Goal: Task Accomplishment & Management: Use online tool/utility

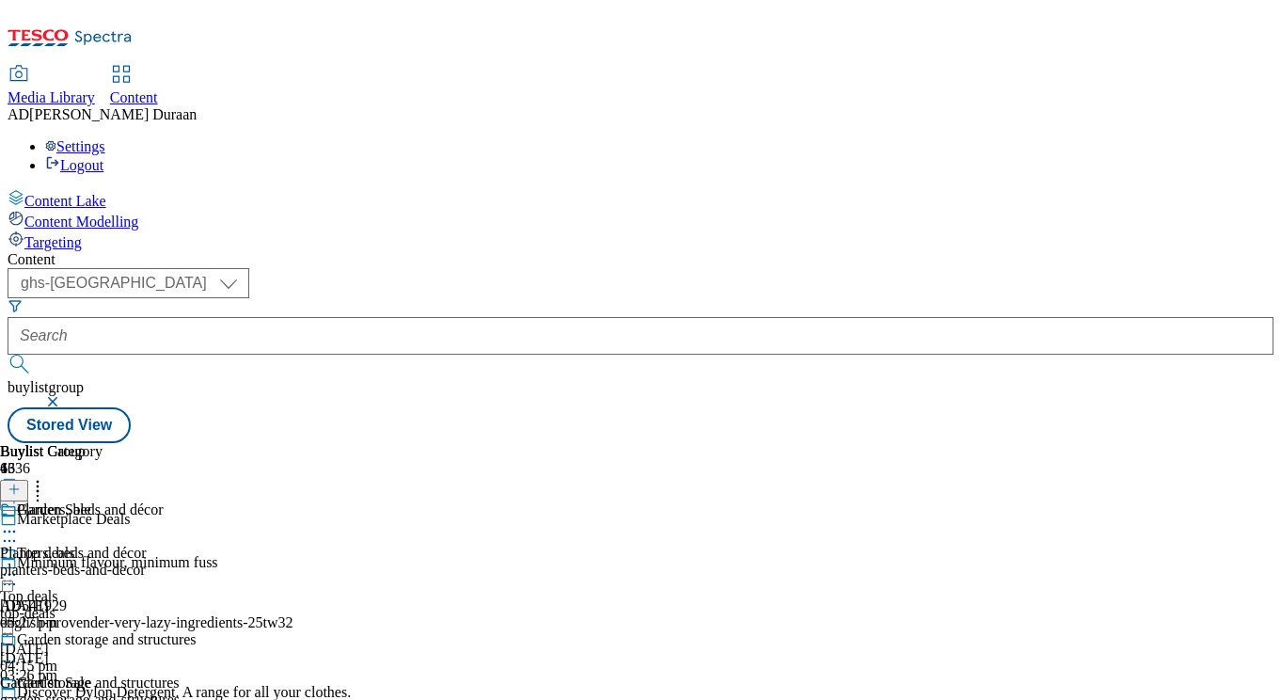
select select "ghs-uk"
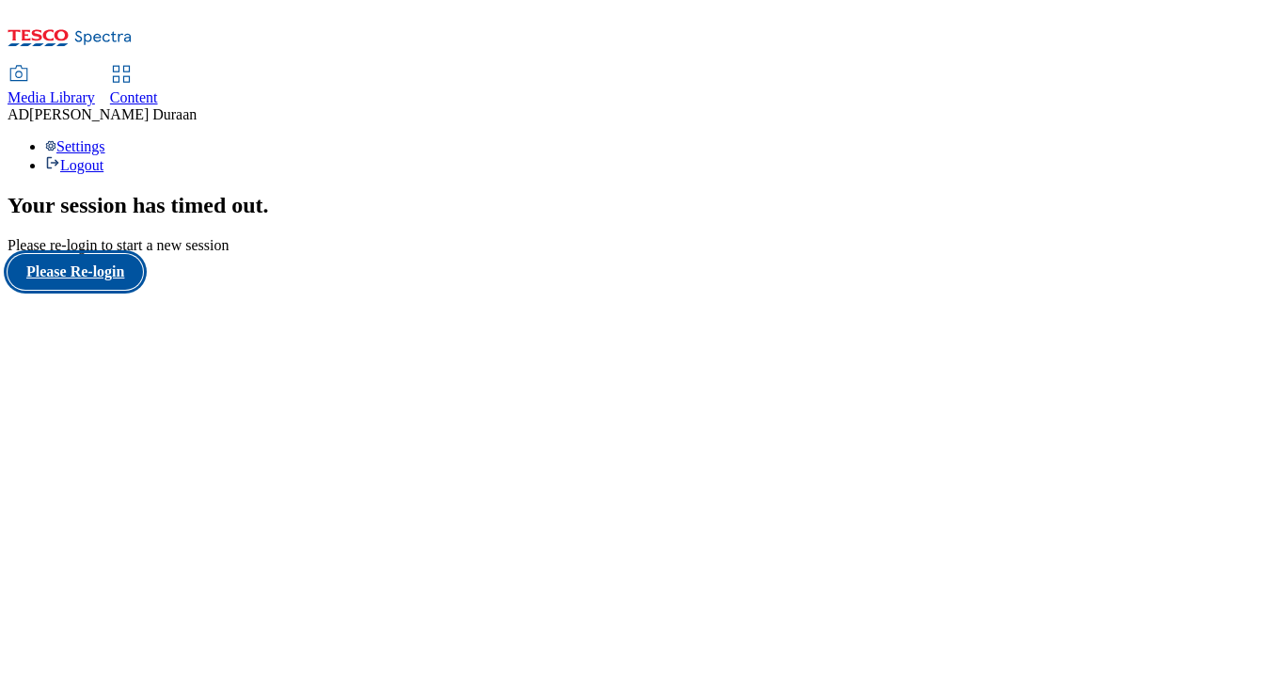
click at [92, 290] on button "Please Re-login" at bounding box center [75, 272] width 135 height 36
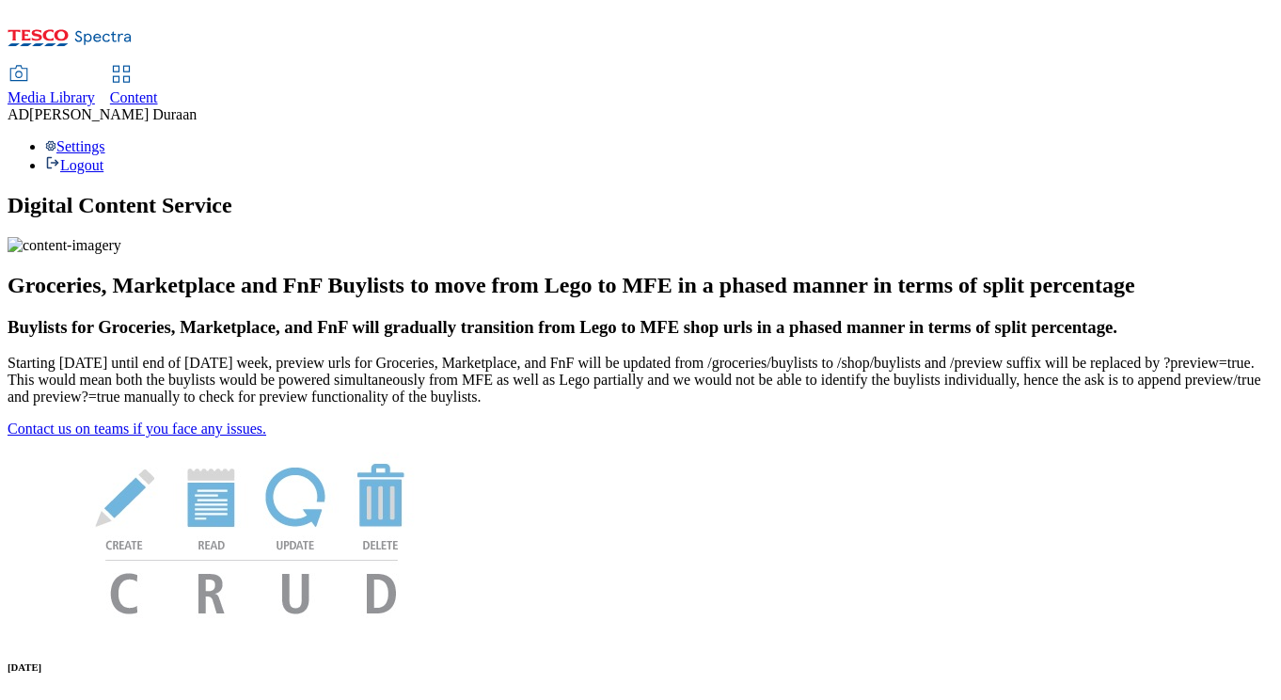
click at [158, 89] on span "Content" at bounding box center [134, 97] width 48 height 16
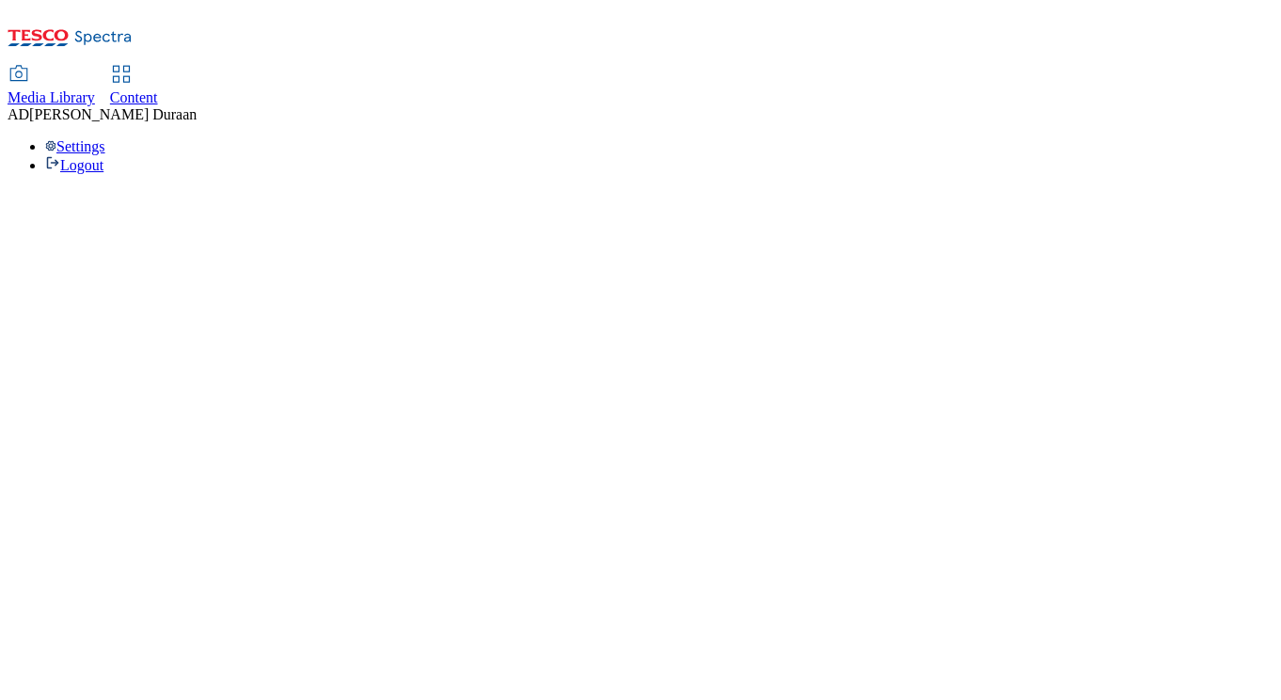
select select "ghs-uk"
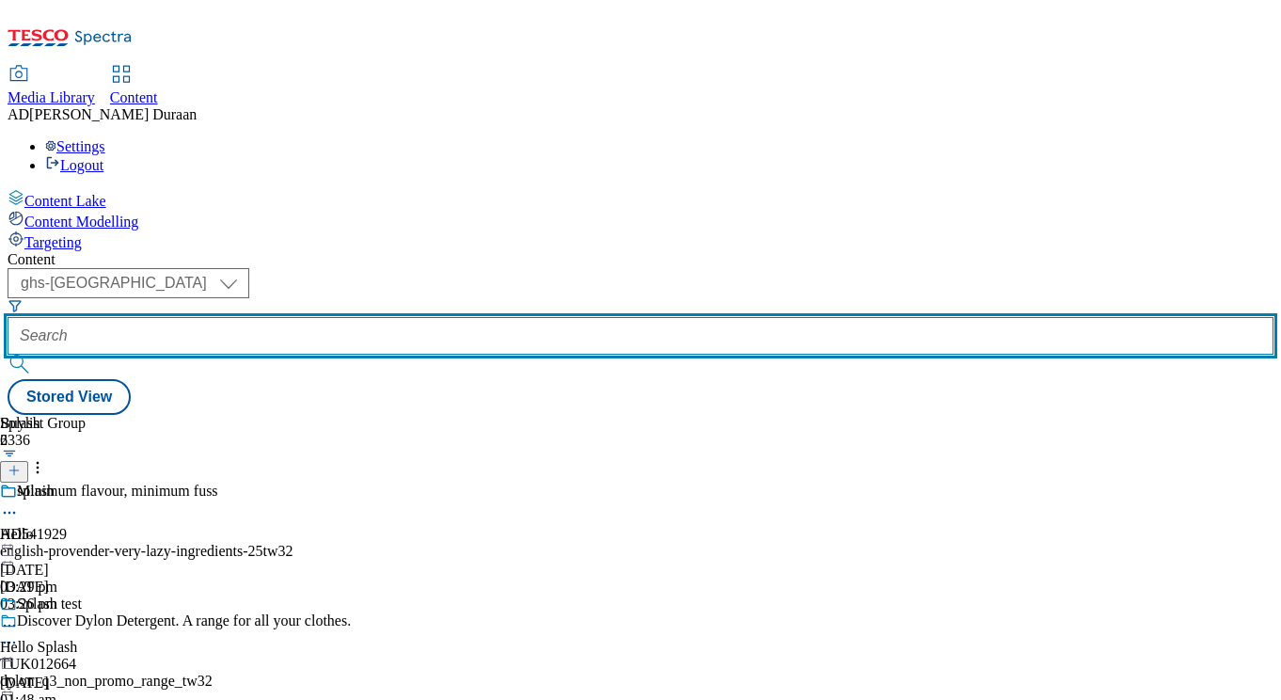
click at [417, 317] on input "text" at bounding box center [641, 336] width 1266 height 38
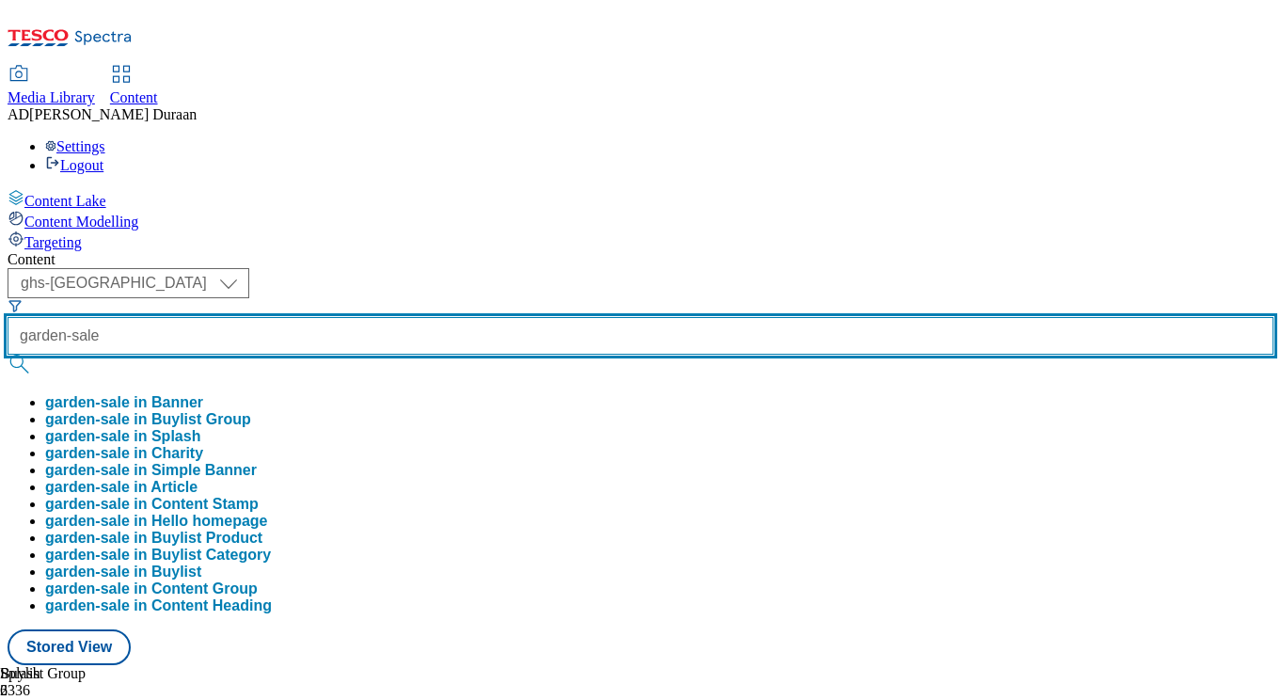
type input "garden-sale"
click at [8, 355] on button "submit" at bounding box center [21, 364] width 26 height 19
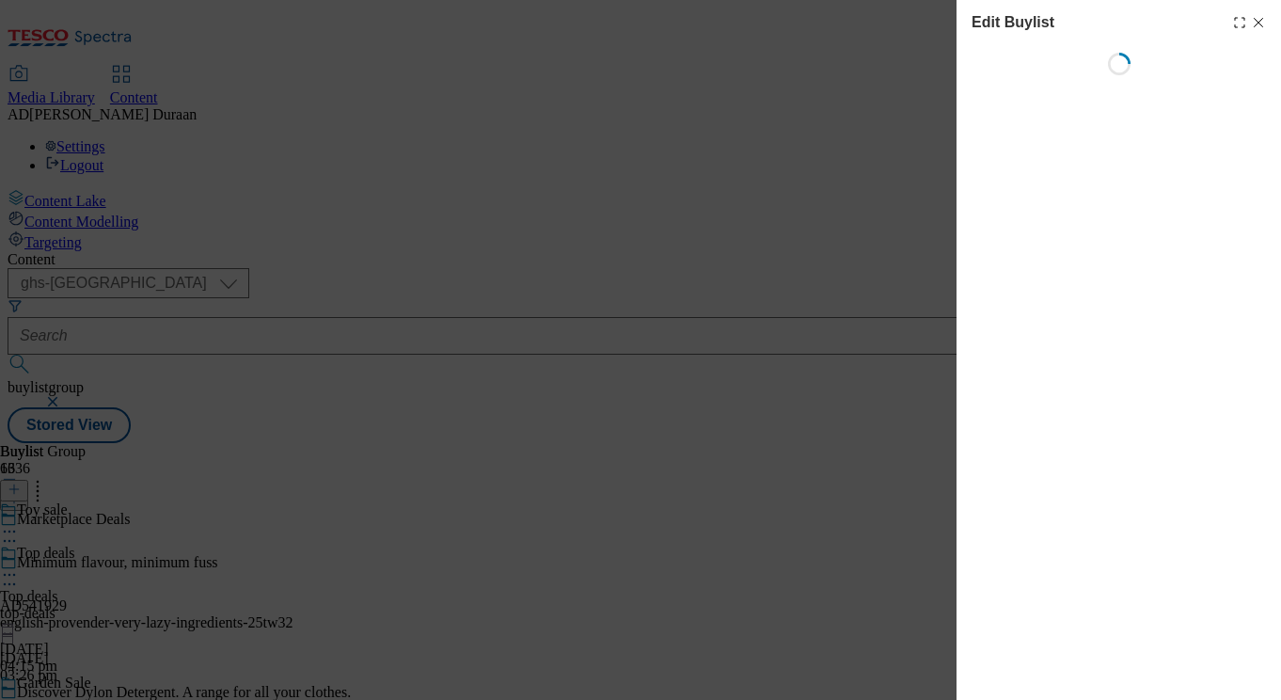
select select "evergreen"
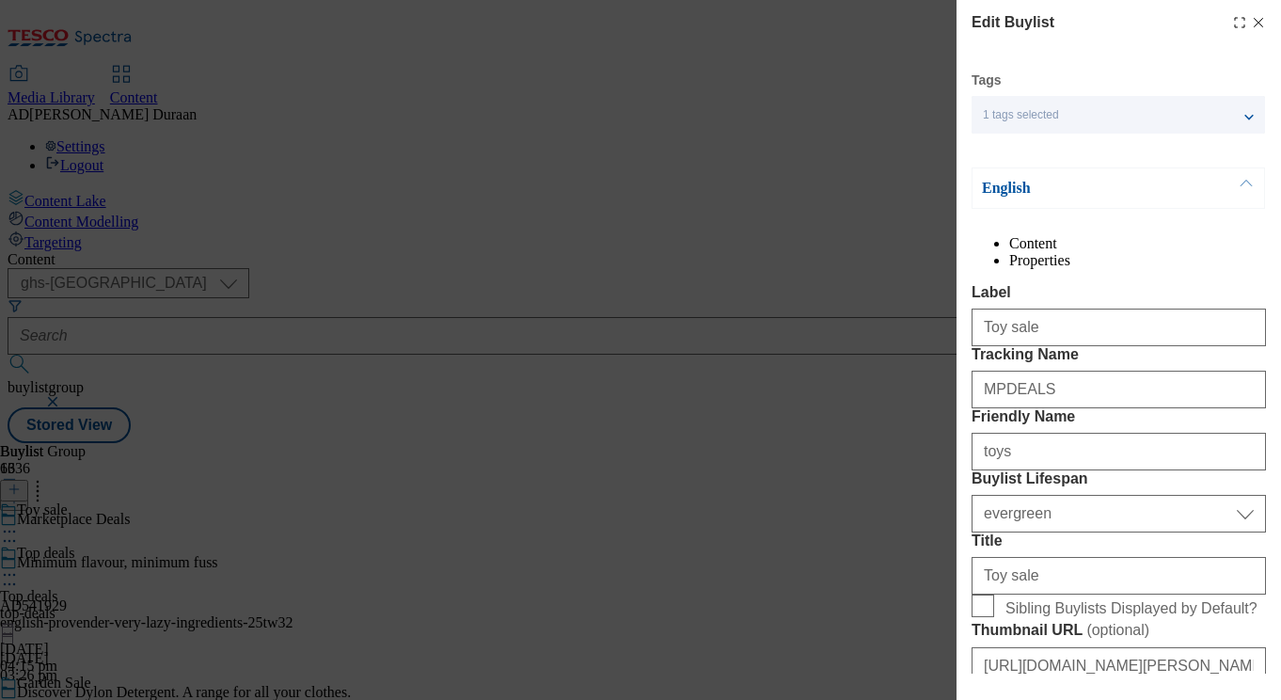
select select "Banner"
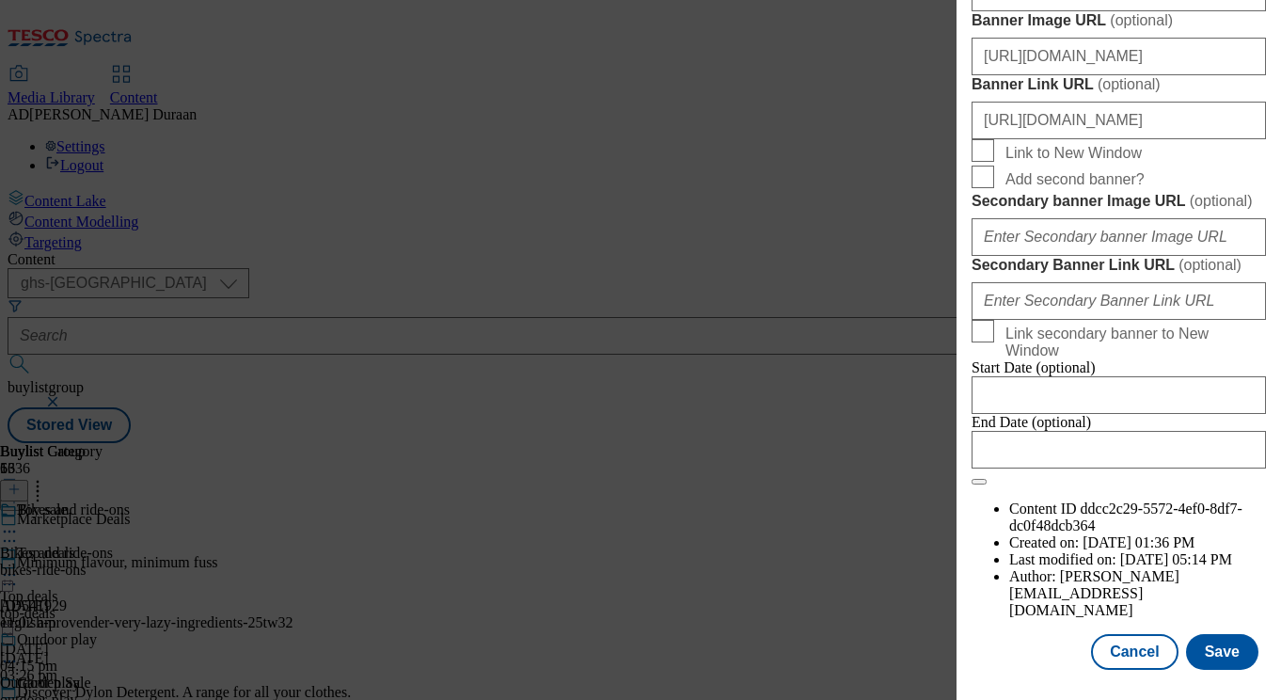
scroll to position [2024, 0]
click at [1239, 658] on button "Save" at bounding box center [1222, 652] width 72 height 36
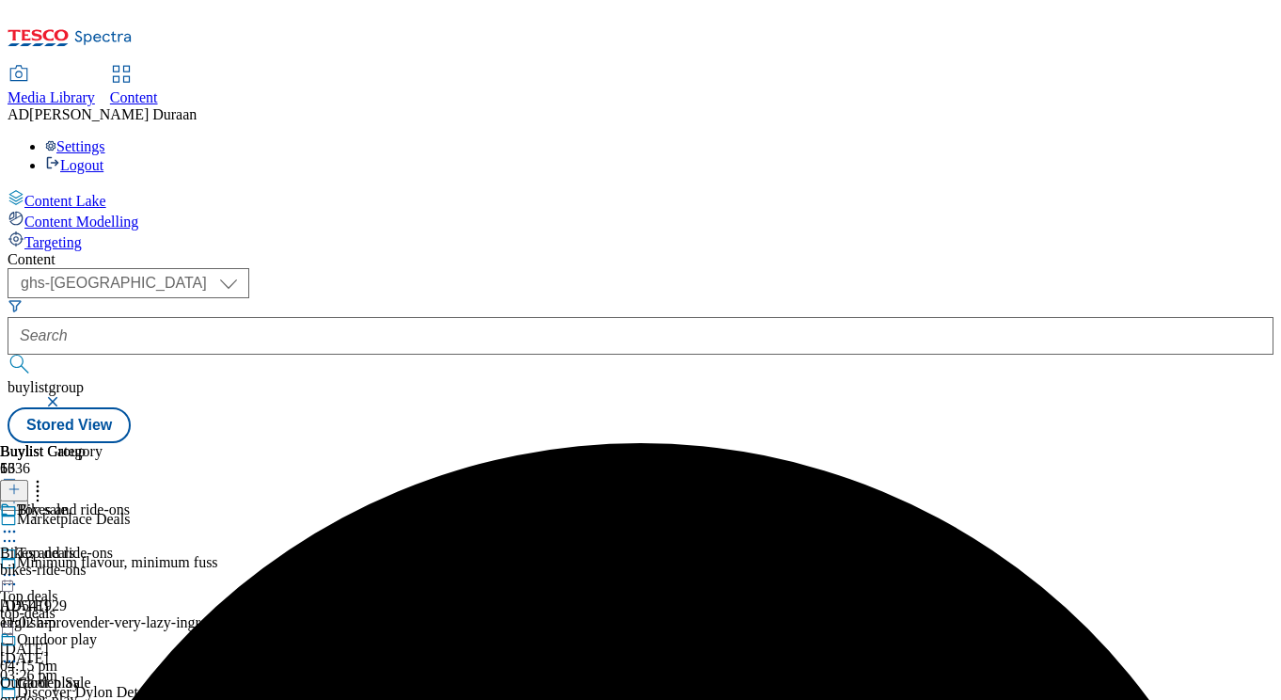
click at [19, 522] on icon at bounding box center [9, 531] width 19 height 19
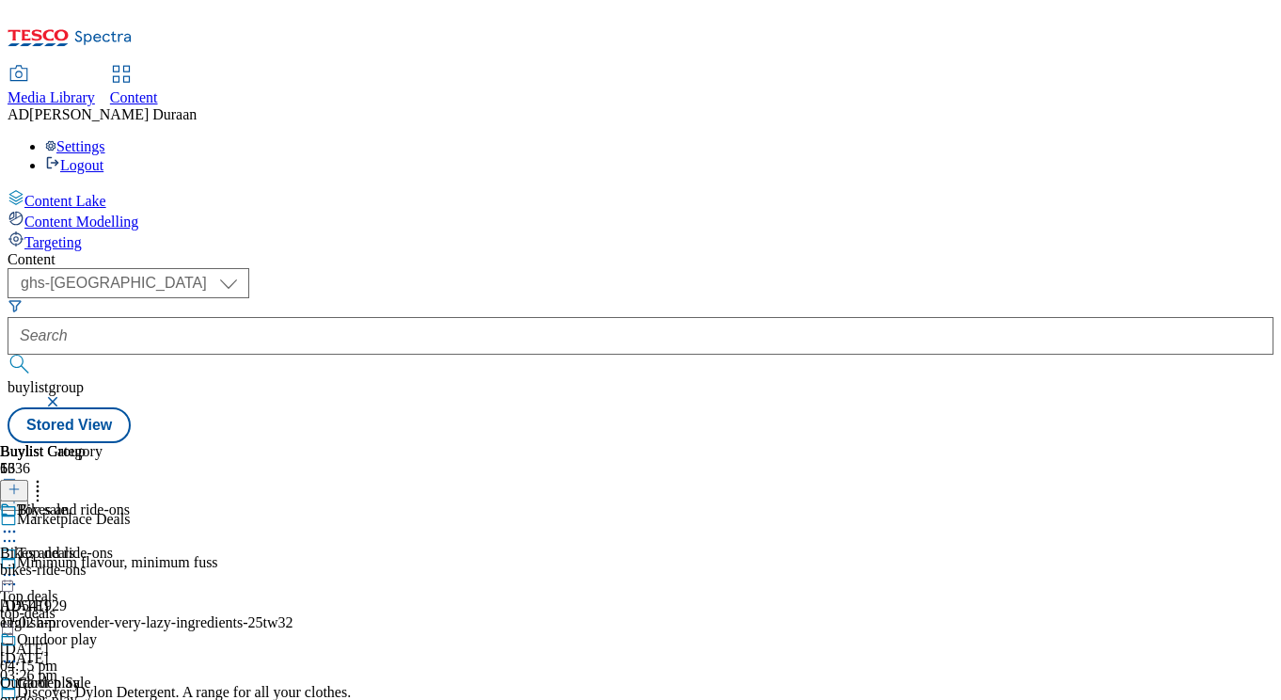
click at [137, 545] on div "Top deals Top deals top-deals 9 Sept 2025 04:15 pm" at bounding box center [68, 610] width 137 height 130
